Goal: Information Seeking & Learning: Learn about a topic

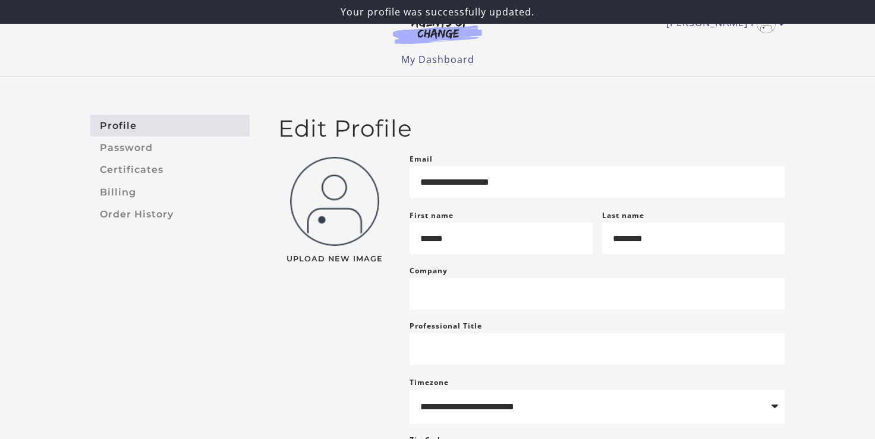
click at [334, 207] on img at bounding box center [334, 201] width 89 height 89
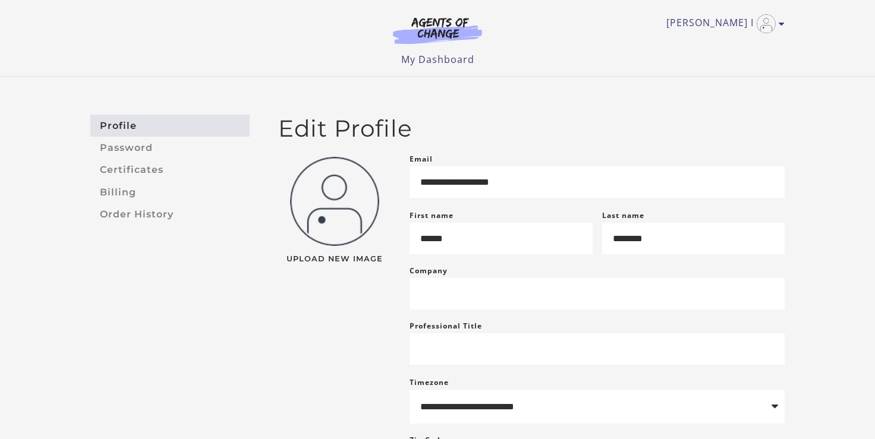
click at [334, 207] on img at bounding box center [334, 201] width 89 height 89
click at [761, 28] on img "Toggle menu" at bounding box center [766, 23] width 19 height 19
click at [363, 327] on div "Upload New Image" at bounding box center [334, 332] width 131 height 360
click at [357, 199] on img at bounding box center [334, 201] width 89 height 89
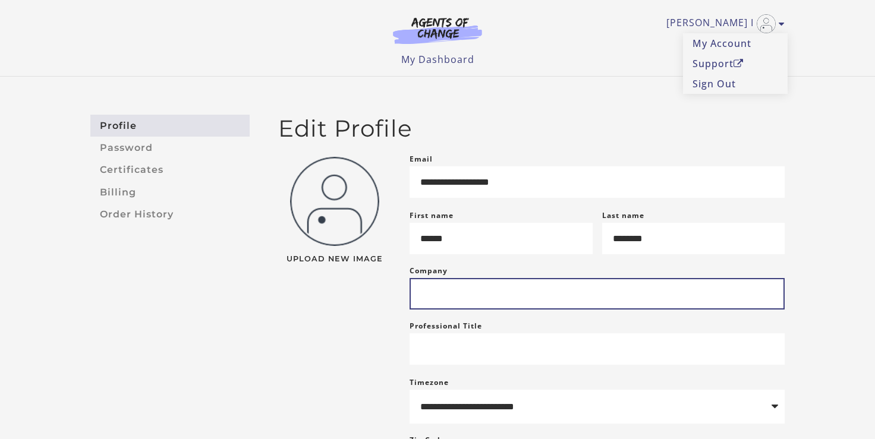
click at [459, 295] on input "Company" at bounding box center [597, 294] width 375 height 32
type input "**********"
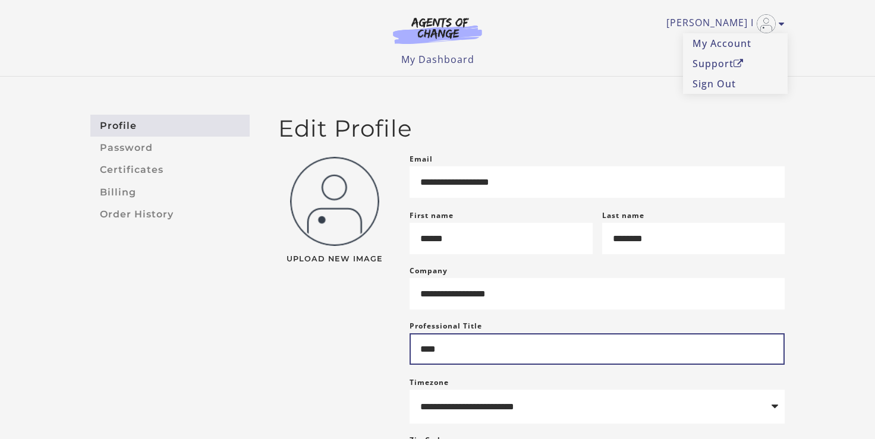
type input "****"
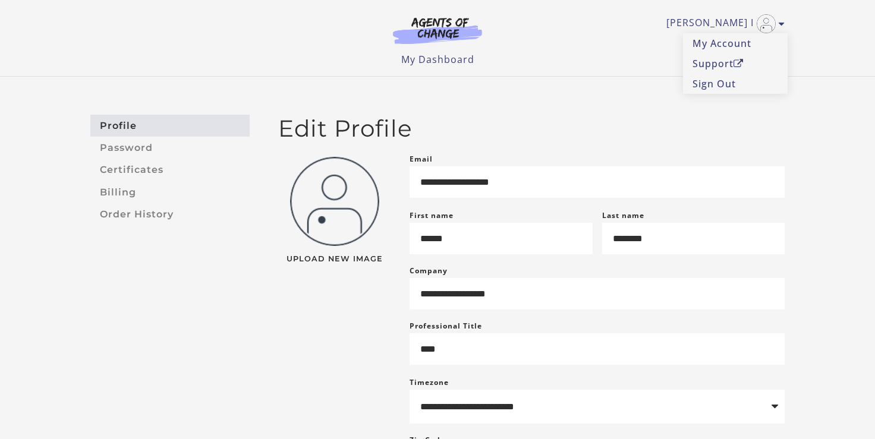
click at [371, 326] on div "Upload New Image" at bounding box center [334, 332] width 131 height 360
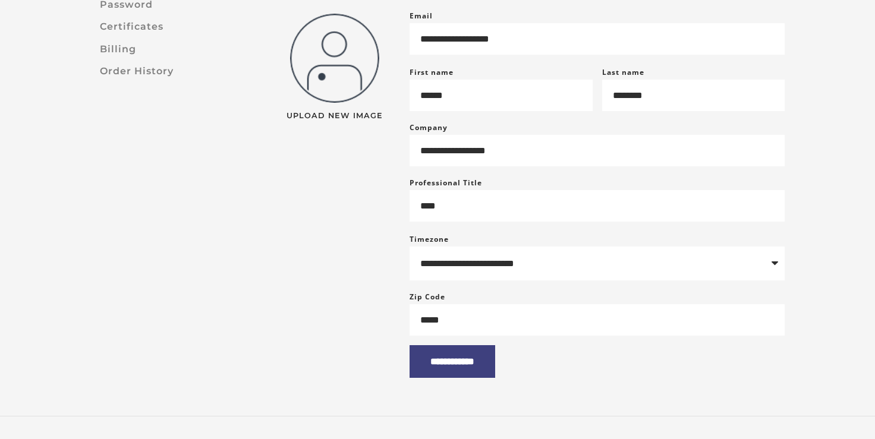
scroll to position [150, 0]
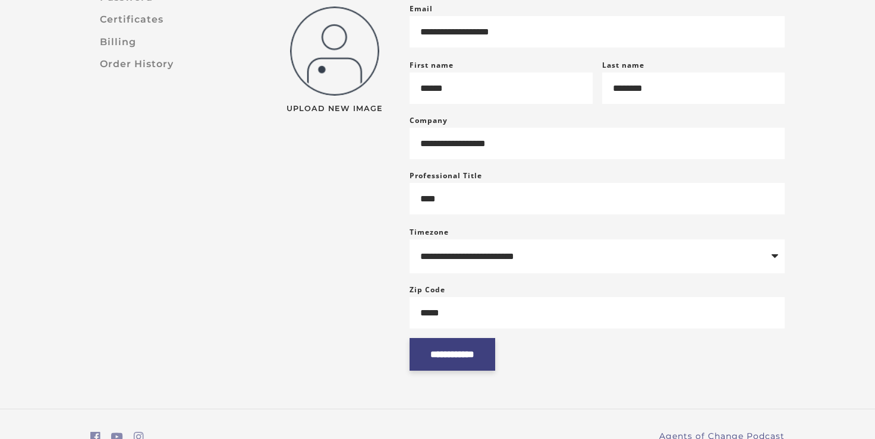
click at [458, 366] on input "**********" at bounding box center [453, 354] width 86 height 33
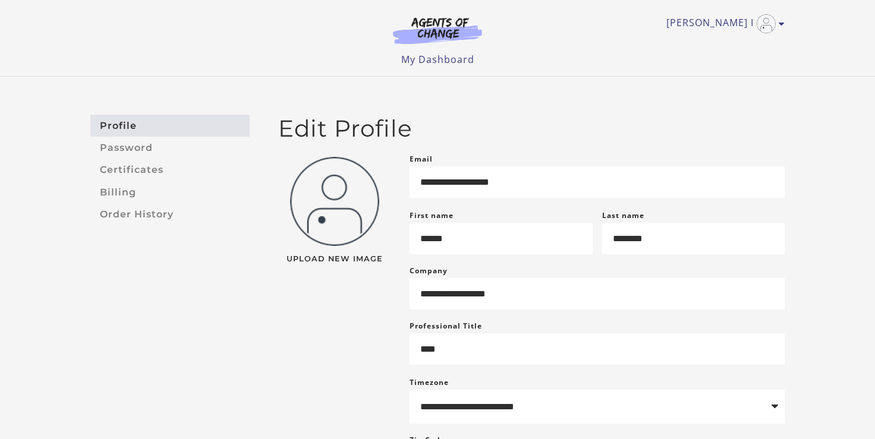
click at [311, 174] on img at bounding box center [334, 201] width 89 height 89
click at [415, 62] on link "My Dashboard" at bounding box center [437, 59] width 73 height 13
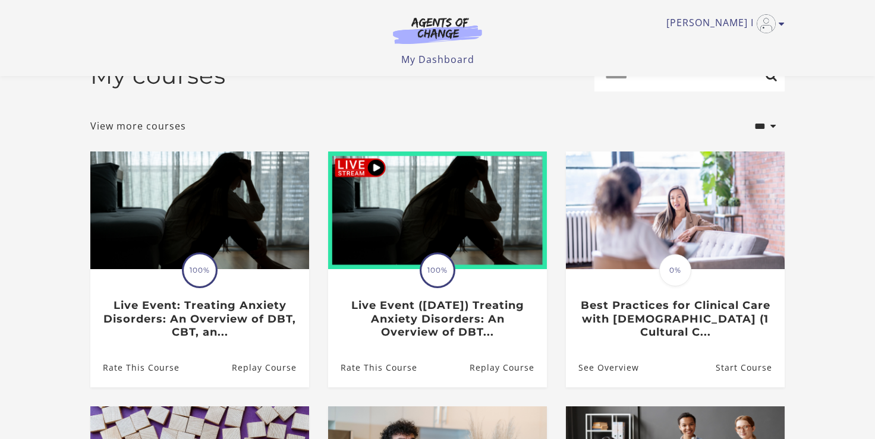
scroll to position [17, 0]
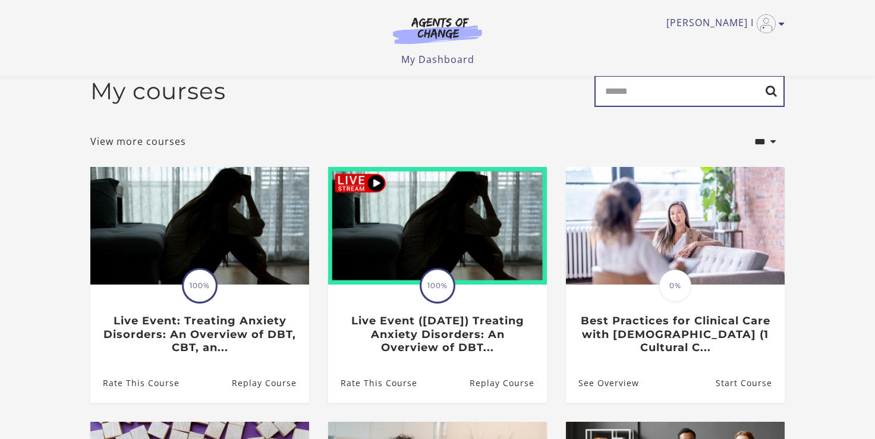
click at [619, 95] on input "Search" at bounding box center [689, 91] width 190 height 32
type input "****"
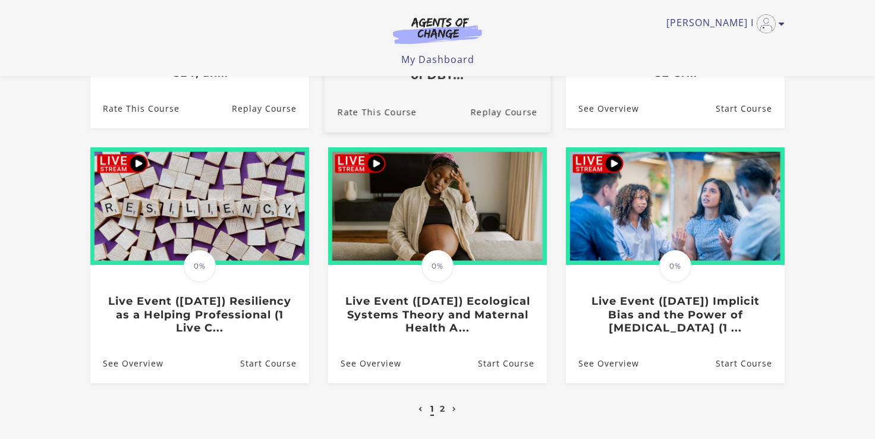
scroll to position [338, 0]
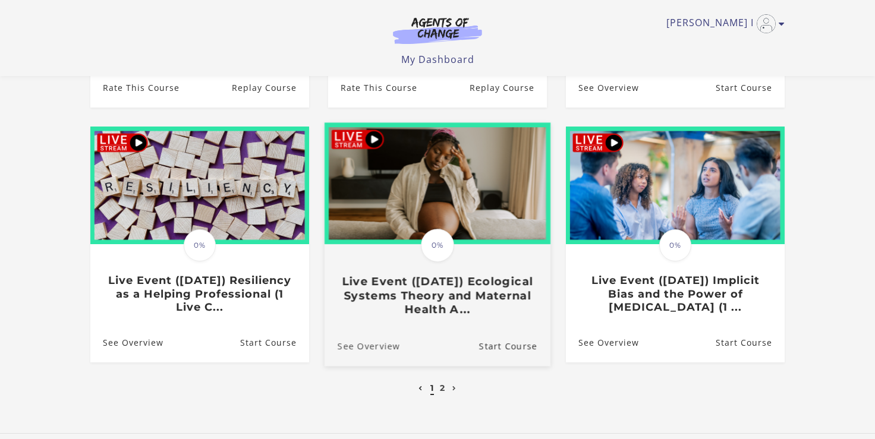
click at [379, 353] on link "See Overview" at bounding box center [362, 346] width 75 height 40
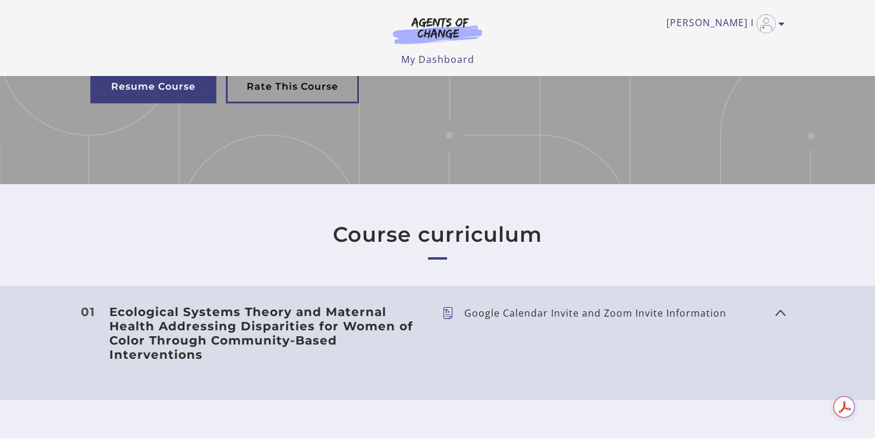
scroll to position [363, 0]
click at [675, 58] on ul "My Dashboard My Account Support Sign Out" at bounding box center [437, 59] width 694 height 14
click at [680, 37] on div "[PERSON_NAME] I My Account Support Sign Out Toggle menu Menu My Dashboard My Ac…" at bounding box center [437, 33] width 694 height 67
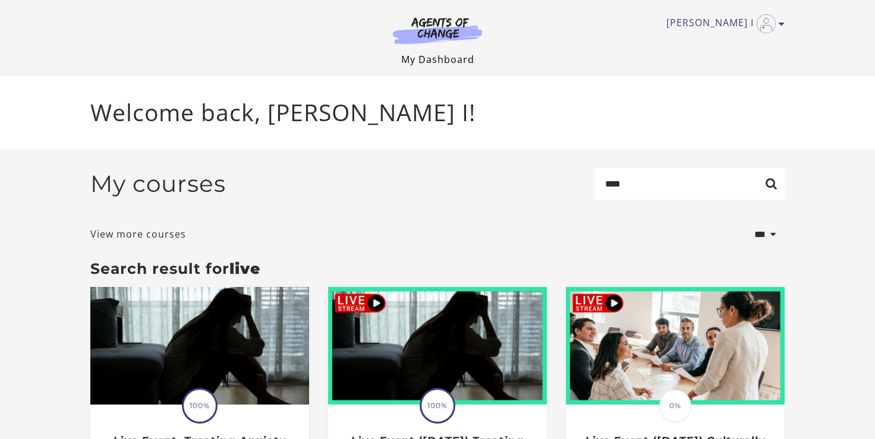
click at [427, 62] on link "My Dashboard" at bounding box center [437, 59] width 73 height 13
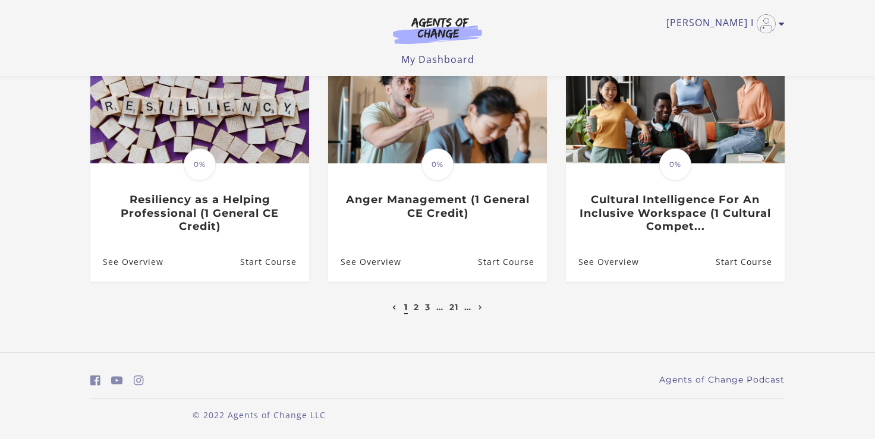
scroll to position [395, 0]
click at [454, 308] on link "21" at bounding box center [453, 307] width 9 height 11
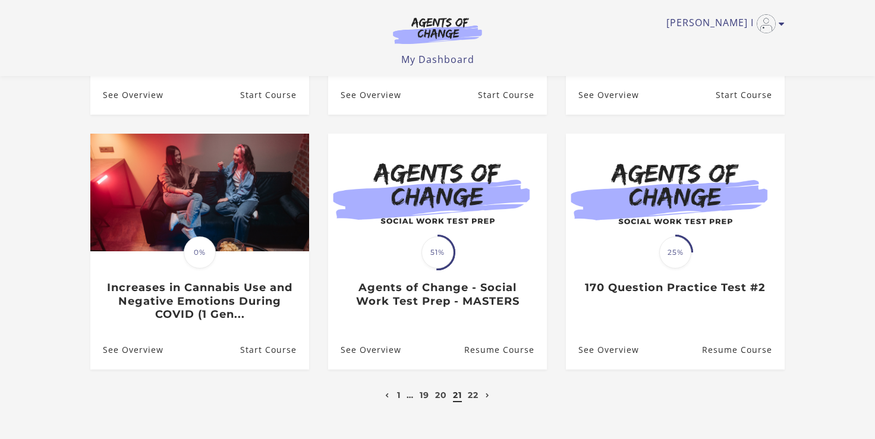
scroll to position [308, 0]
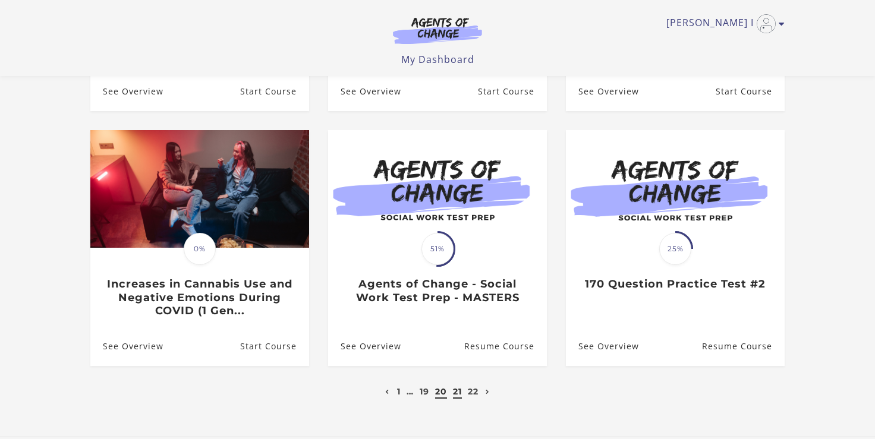
click at [437, 397] on link "20" at bounding box center [441, 391] width 12 height 11
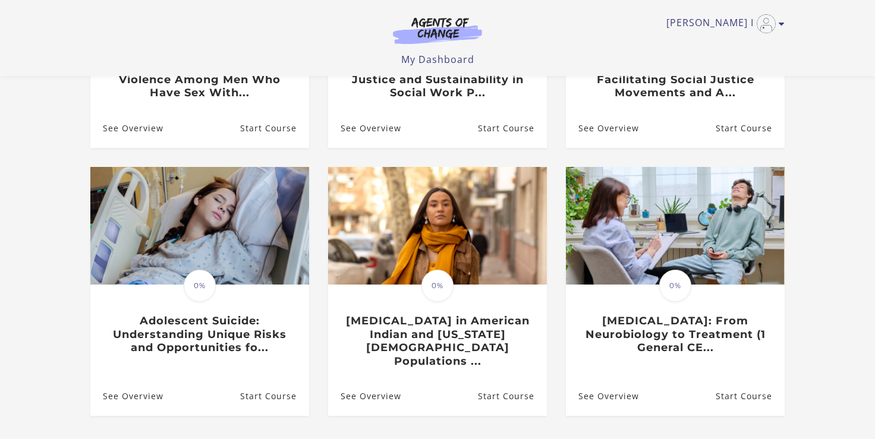
scroll to position [275, 0]
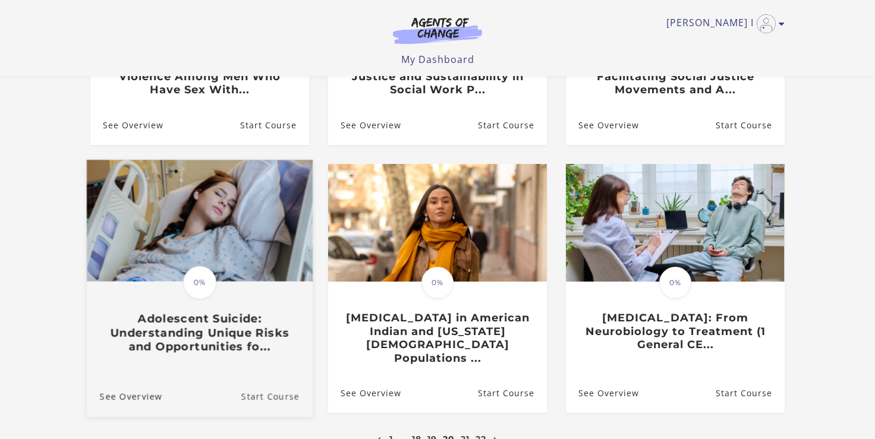
click at [255, 382] on link "Start Course" at bounding box center [276, 397] width 71 height 40
